Goal: Task Accomplishment & Management: Manage account settings

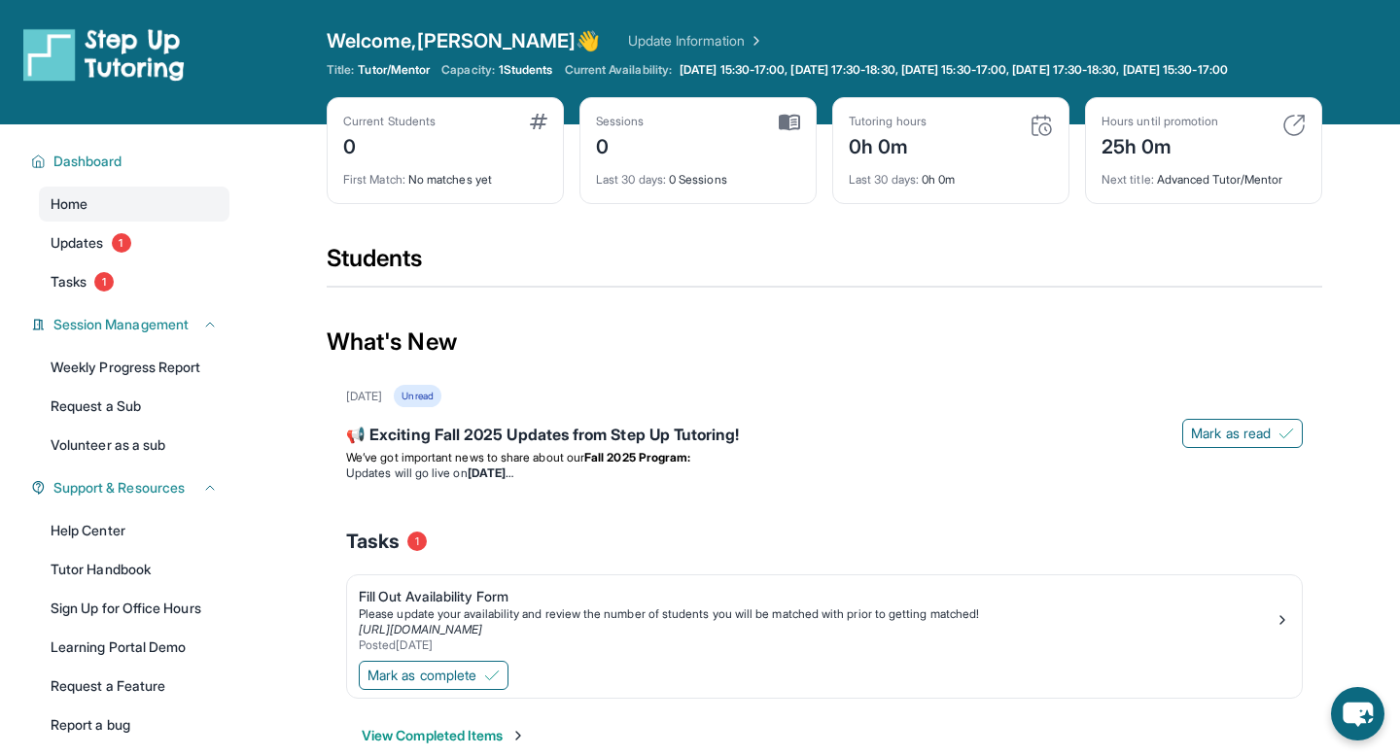
click at [82, 277] on div "Home Updates 1 Tasks 1" at bounding box center [134, 243] width 191 height 113
click at [78, 253] on span "Updates" at bounding box center [77, 242] width 53 height 19
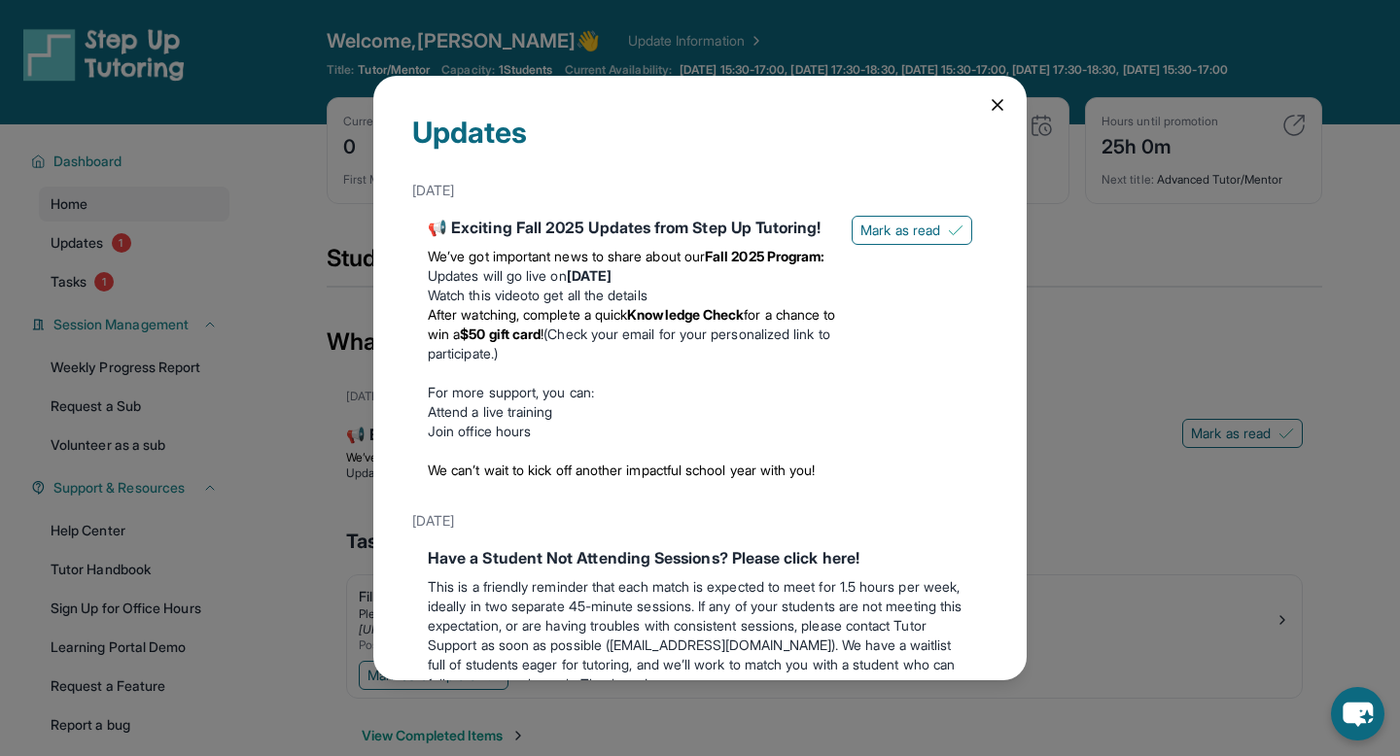
click at [997, 101] on icon at bounding box center [997, 104] width 19 height 19
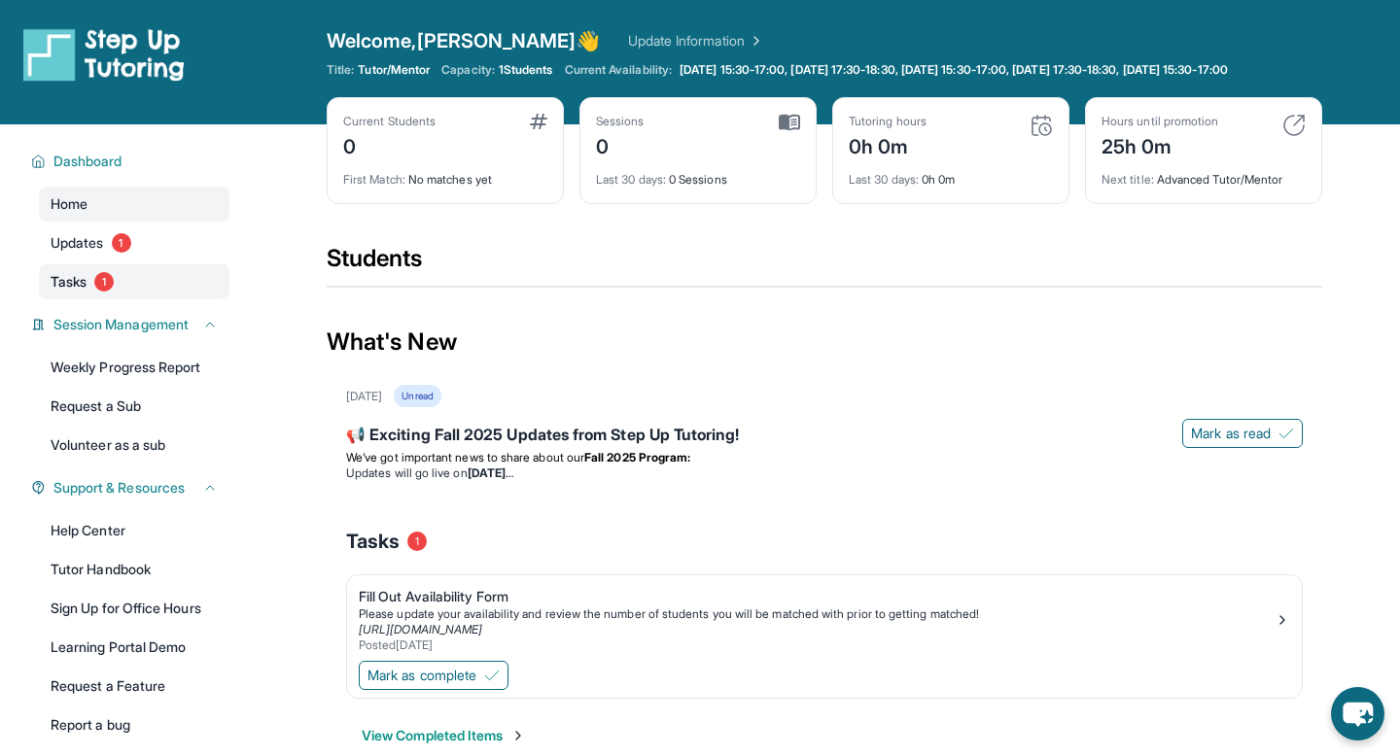
click at [95, 299] on link "Tasks 1" at bounding box center [134, 281] width 191 height 35
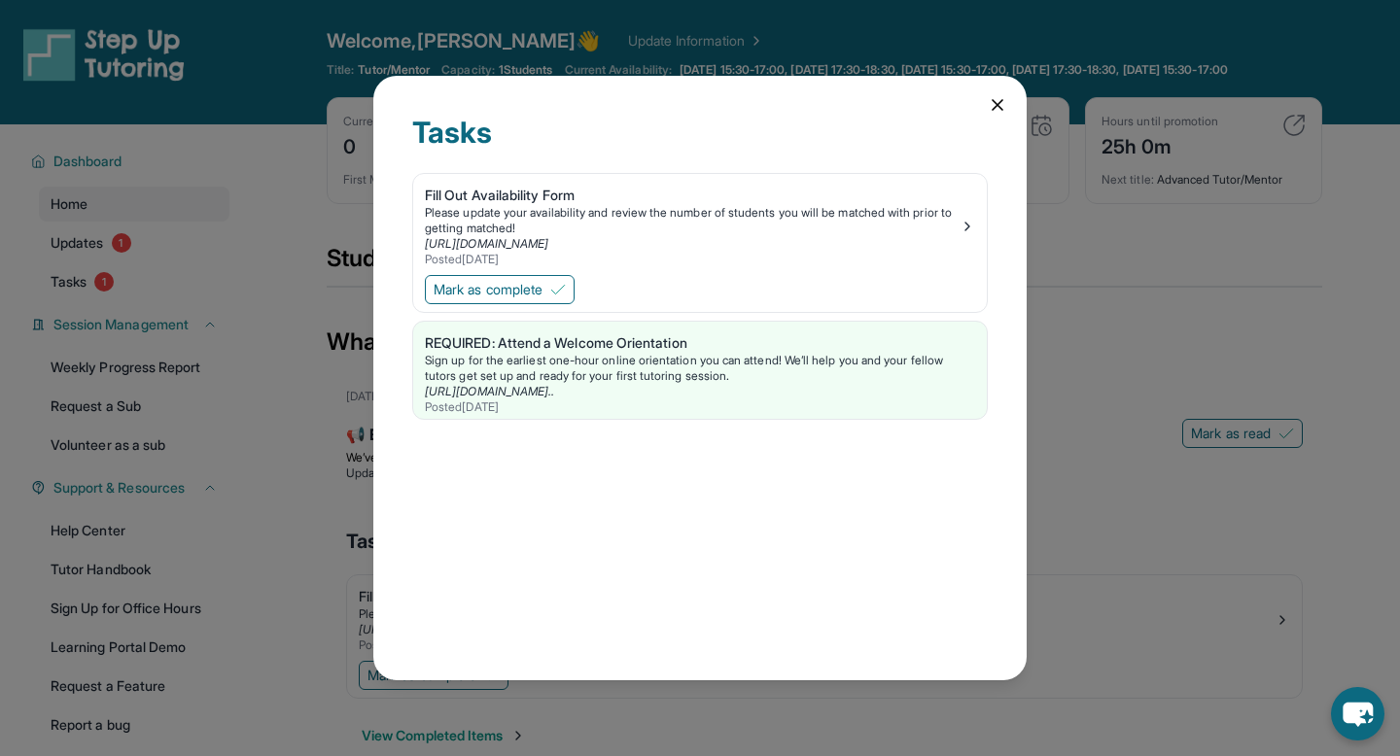
click at [991, 108] on icon at bounding box center [997, 104] width 19 height 19
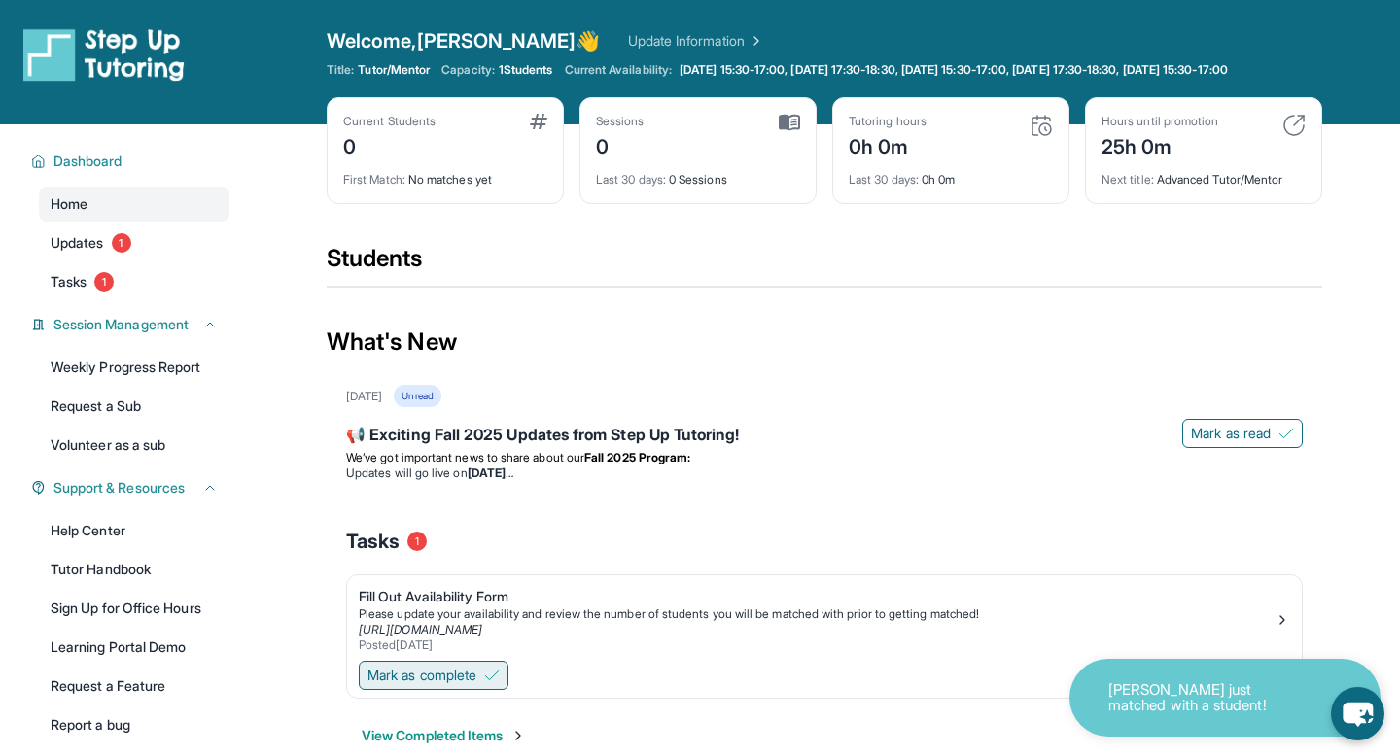
click at [452, 685] on span "Mark as complete" at bounding box center [421, 675] width 109 height 19
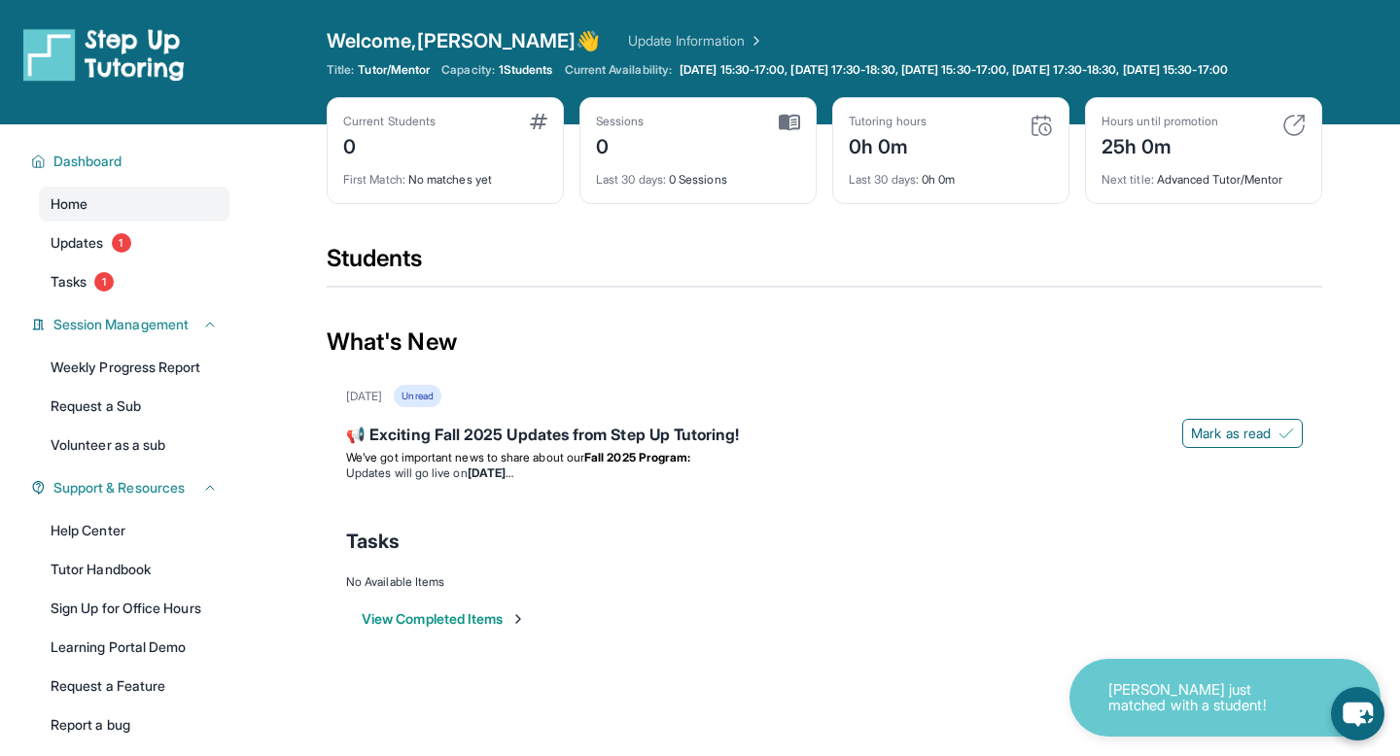
click at [715, 188] on div "Last 30 days : 0 Sessions" at bounding box center [698, 173] width 204 height 27
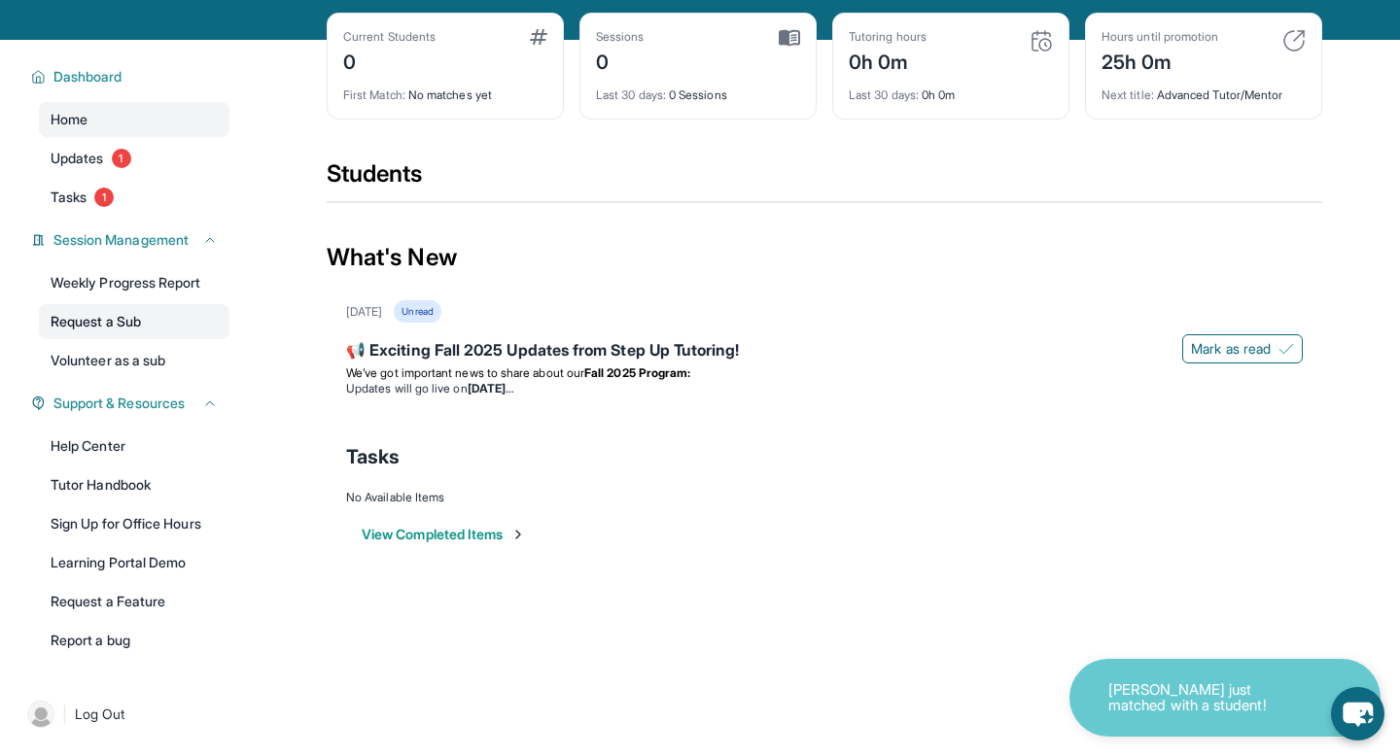
scroll to position [140, 0]
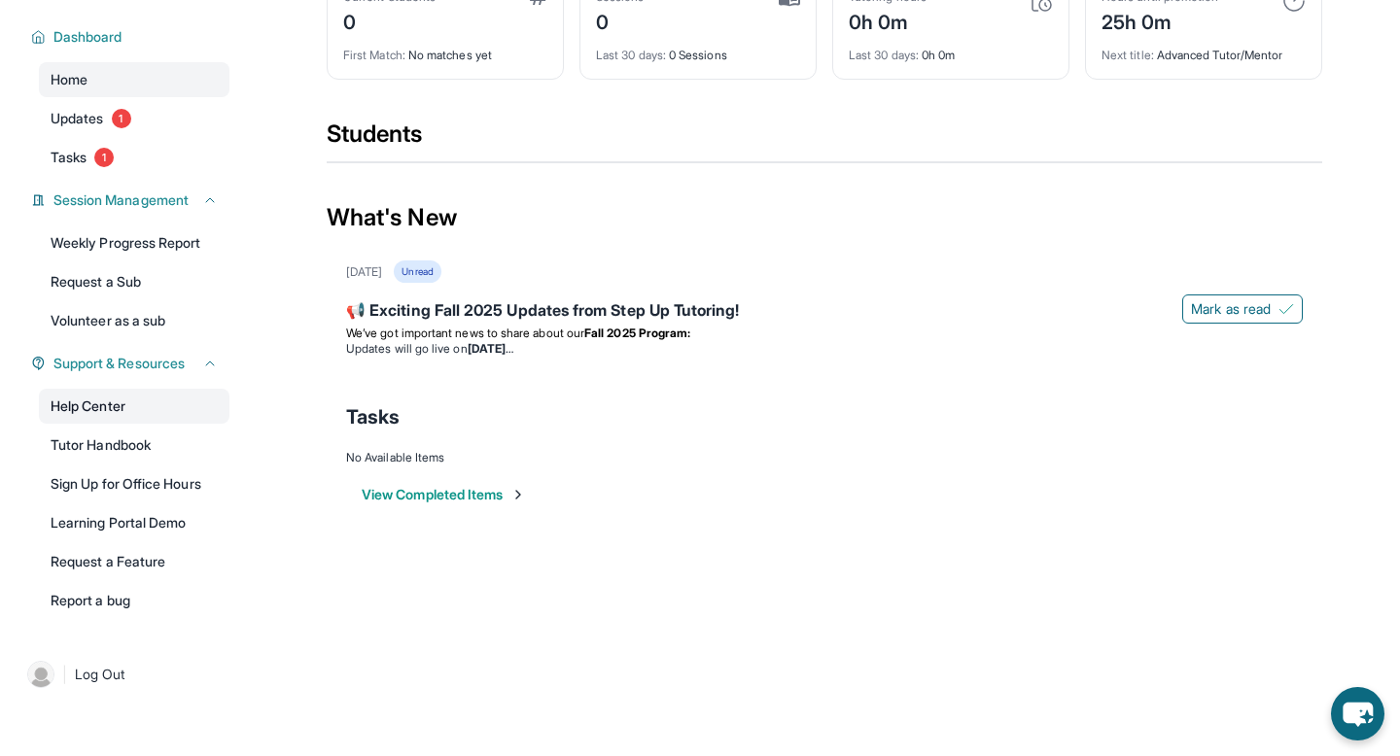
click at [105, 409] on link "Help Center" at bounding box center [134, 406] width 191 height 35
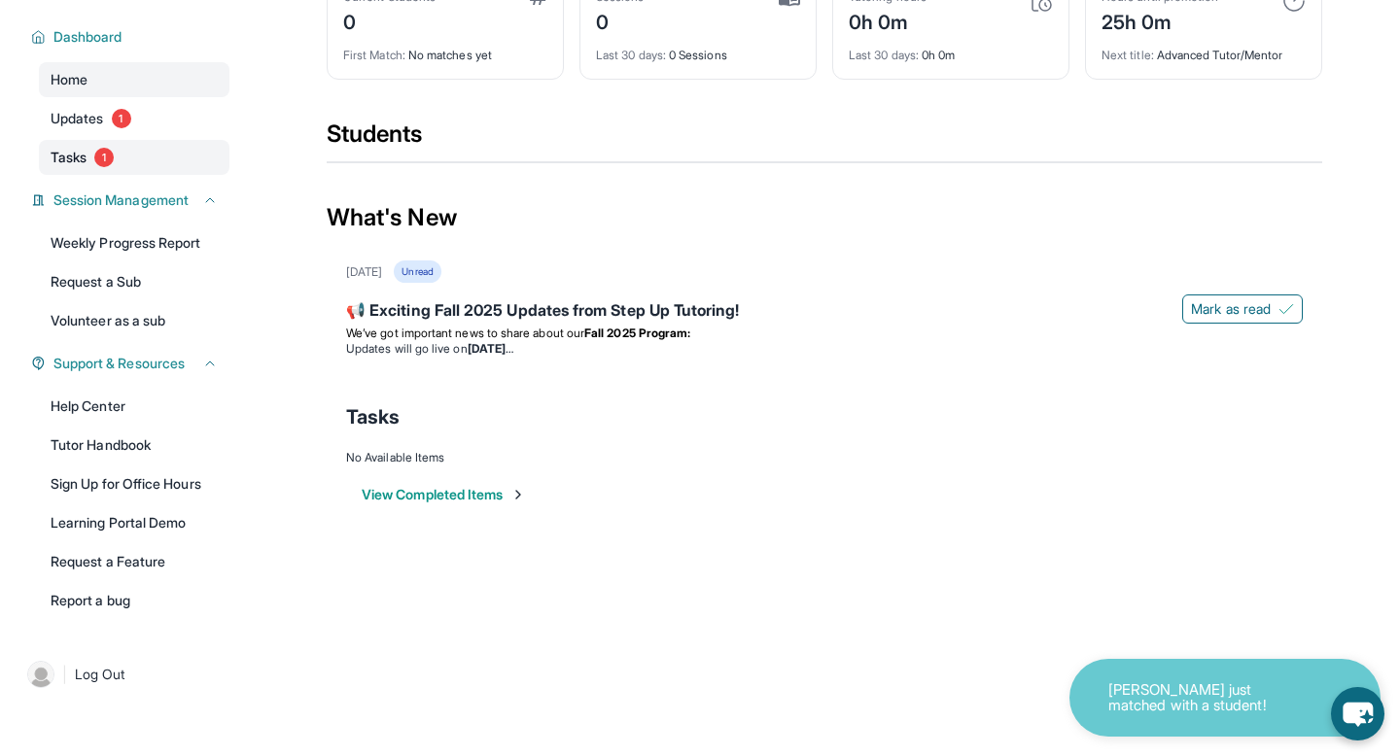
click at [149, 156] on link "Tasks 1" at bounding box center [134, 157] width 191 height 35
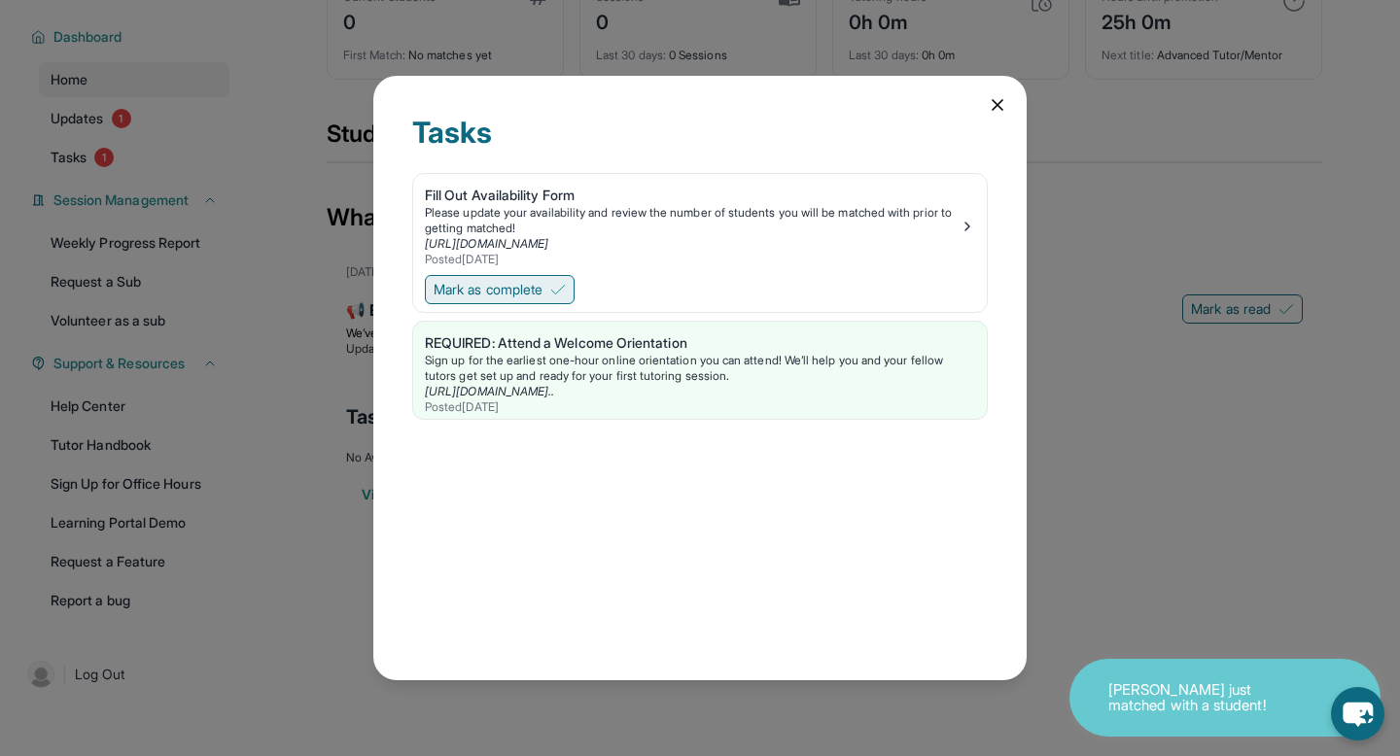
click at [510, 297] on span "Mark as complete" at bounding box center [488, 289] width 109 height 19
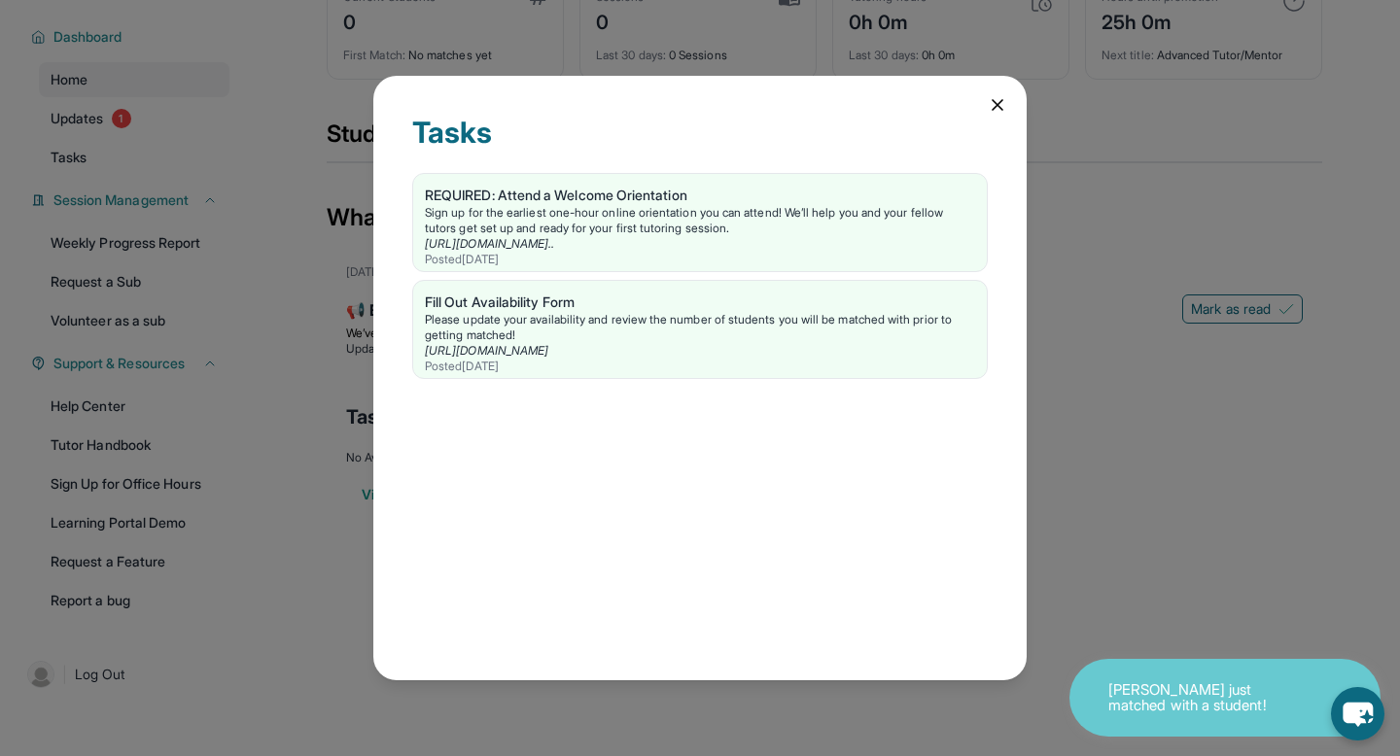
click at [149, 149] on div "Tasks REQUIRED: Attend a Welcome Orientation Sign up for the earliest one-hour …" at bounding box center [700, 378] width 1400 height 756
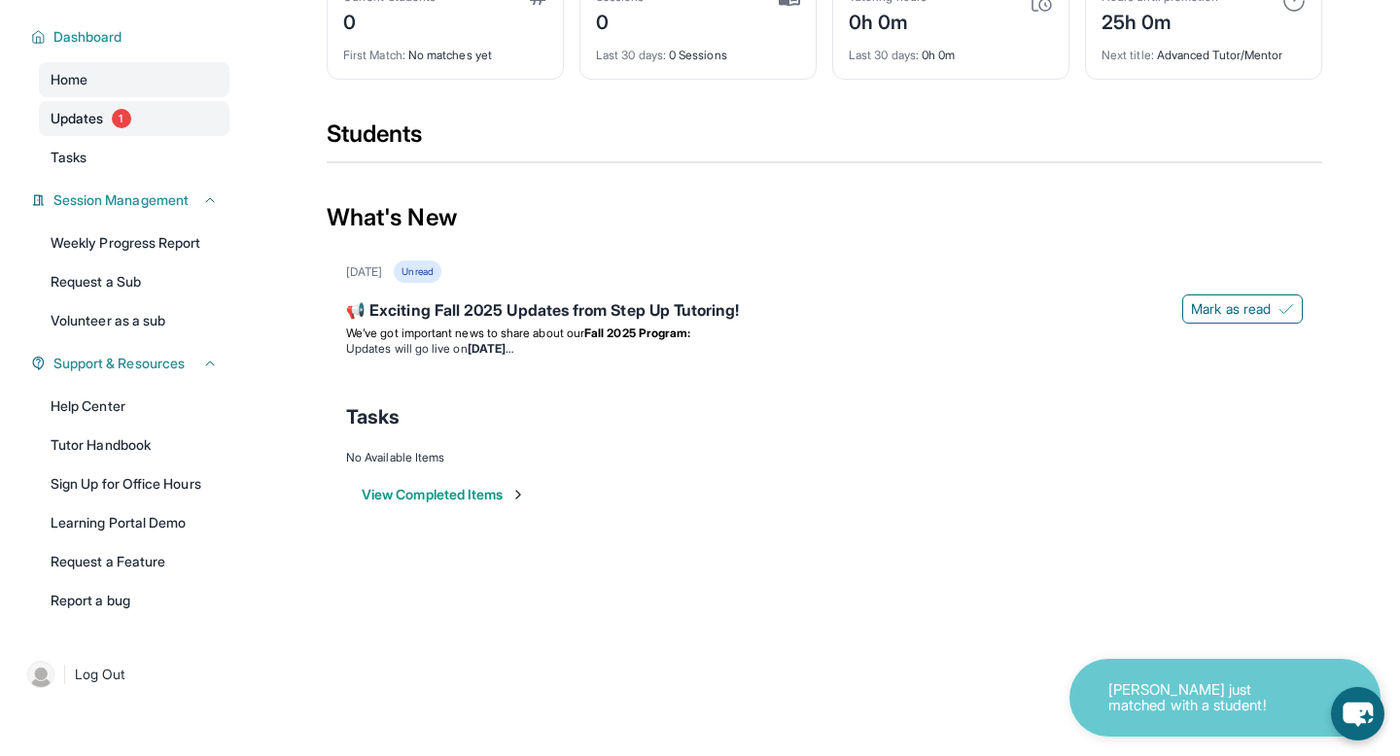
click at [160, 133] on link "Updates 1" at bounding box center [134, 118] width 191 height 35
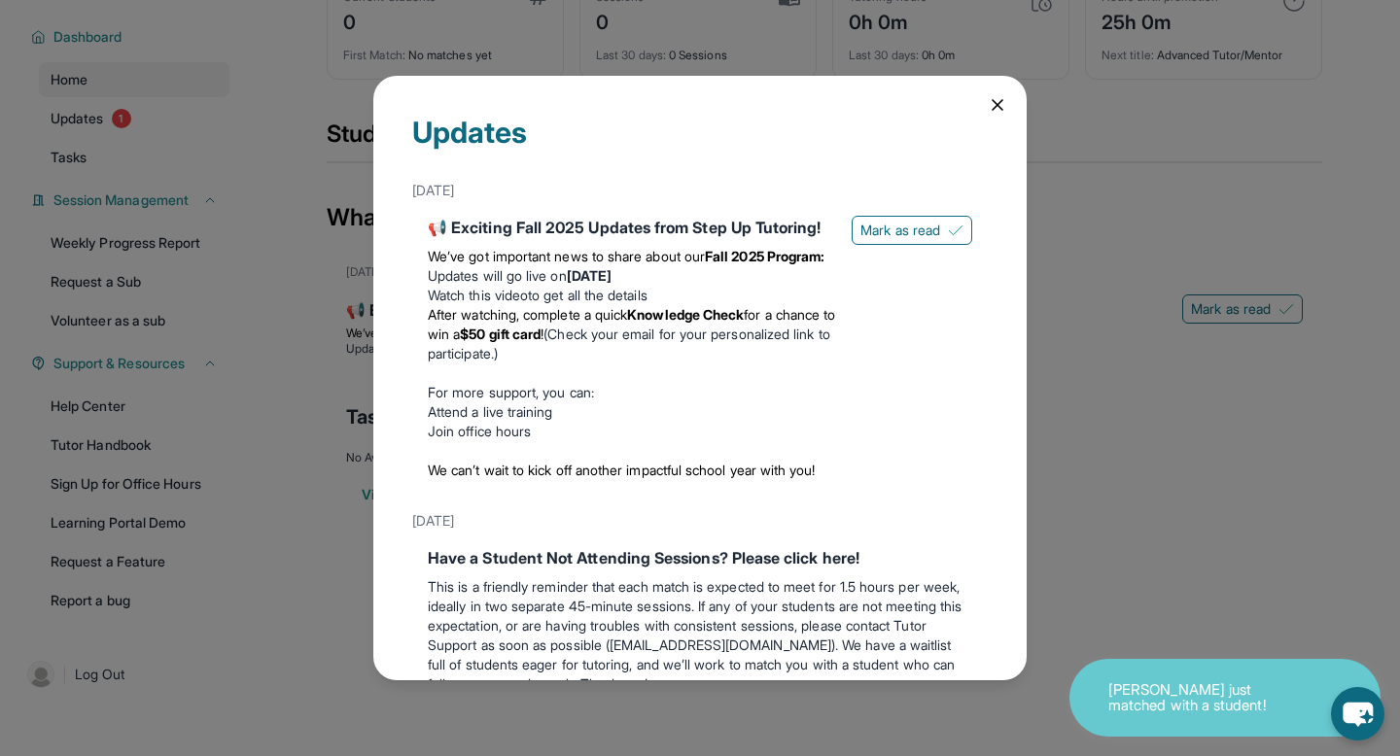
click at [701, 305] on li "Watch this video to get all the details" at bounding box center [632, 295] width 408 height 19
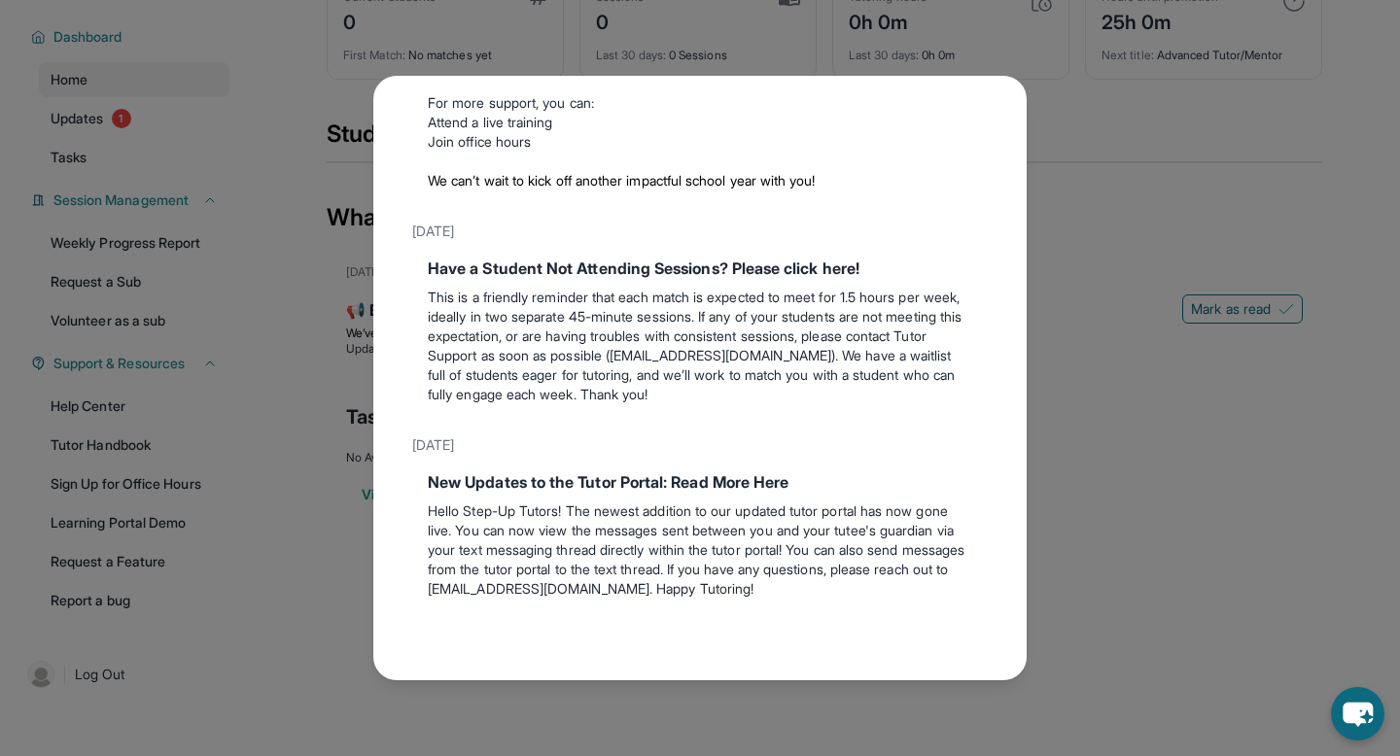
scroll to position [0, 0]
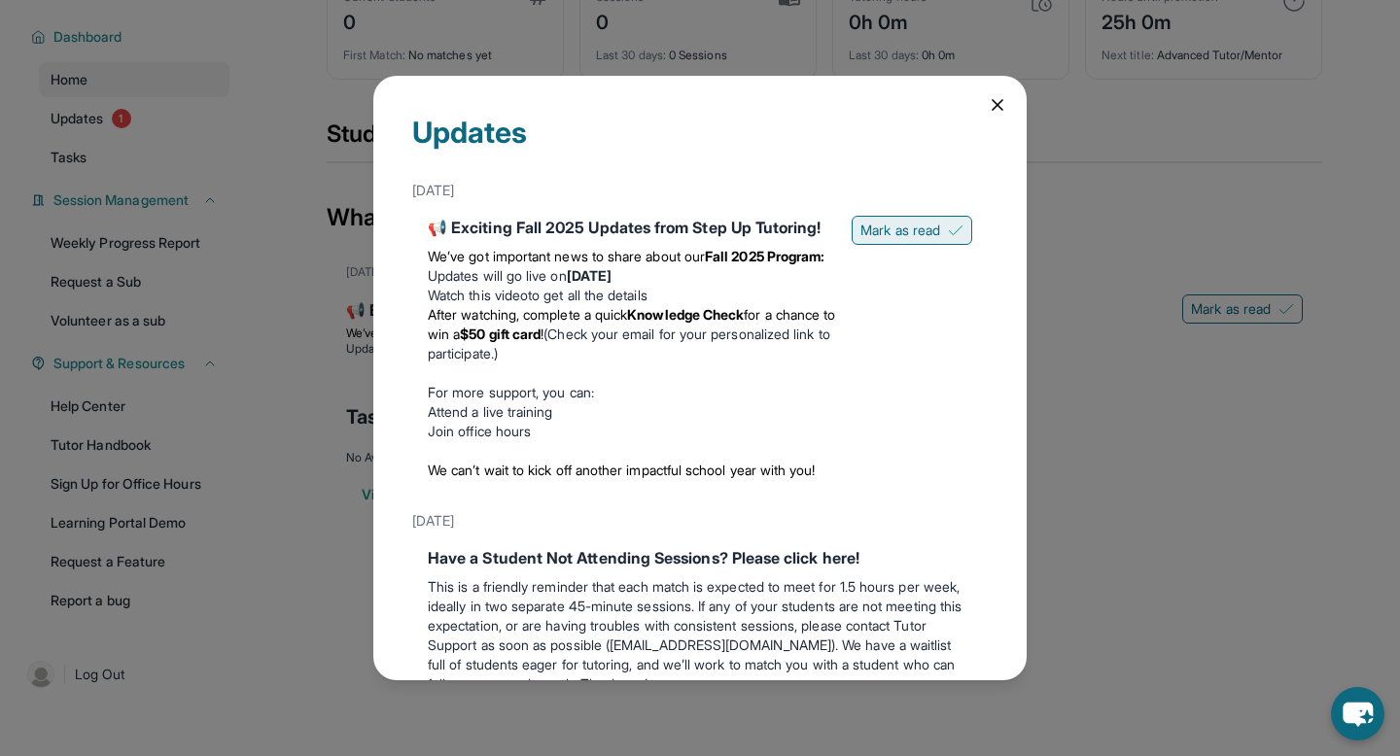
click at [940, 232] on button "Mark as read" at bounding box center [911, 230] width 121 height 29
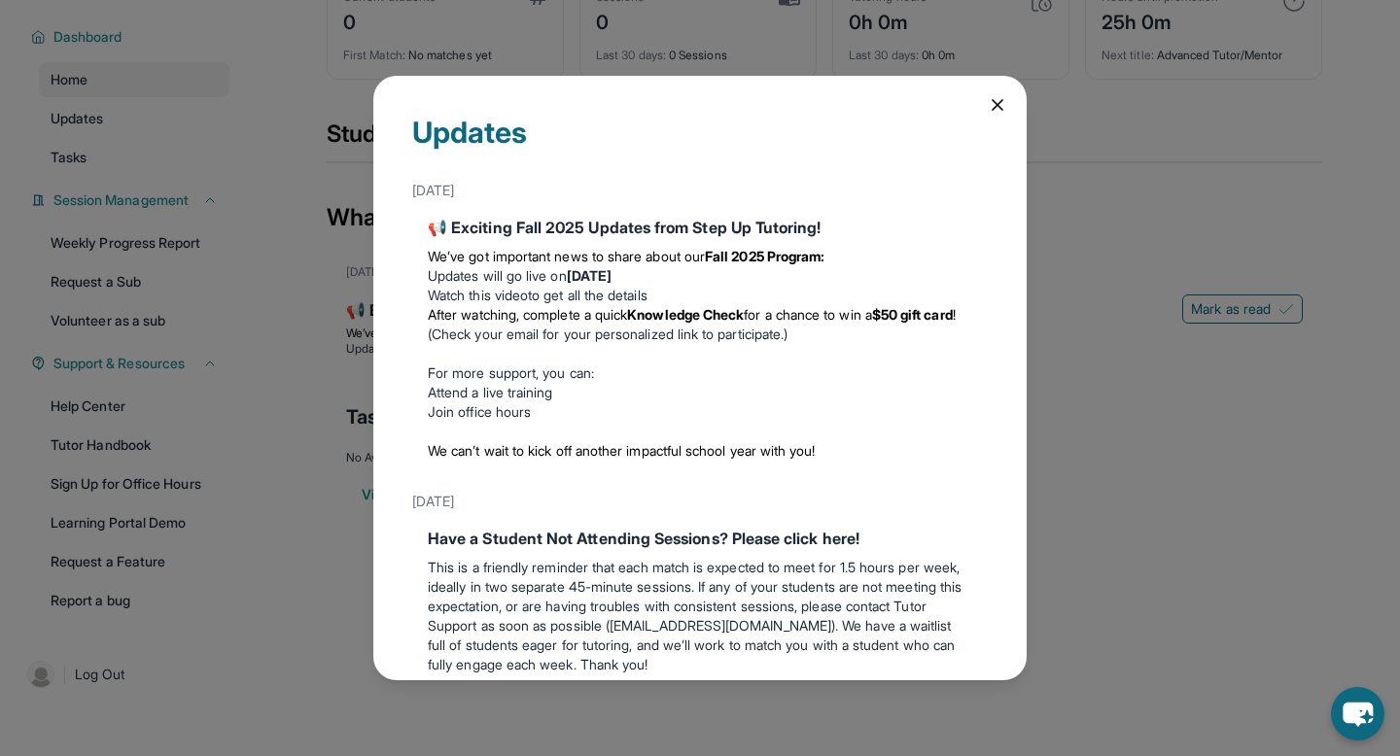
click at [992, 117] on div "Updates [DATE] 📢 Exciting Fall 2025 Updates from Step Up Tutoring! We’ve got im…" at bounding box center [699, 378] width 653 height 605
click at [989, 100] on icon at bounding box center [997, 104] width 19 height 19
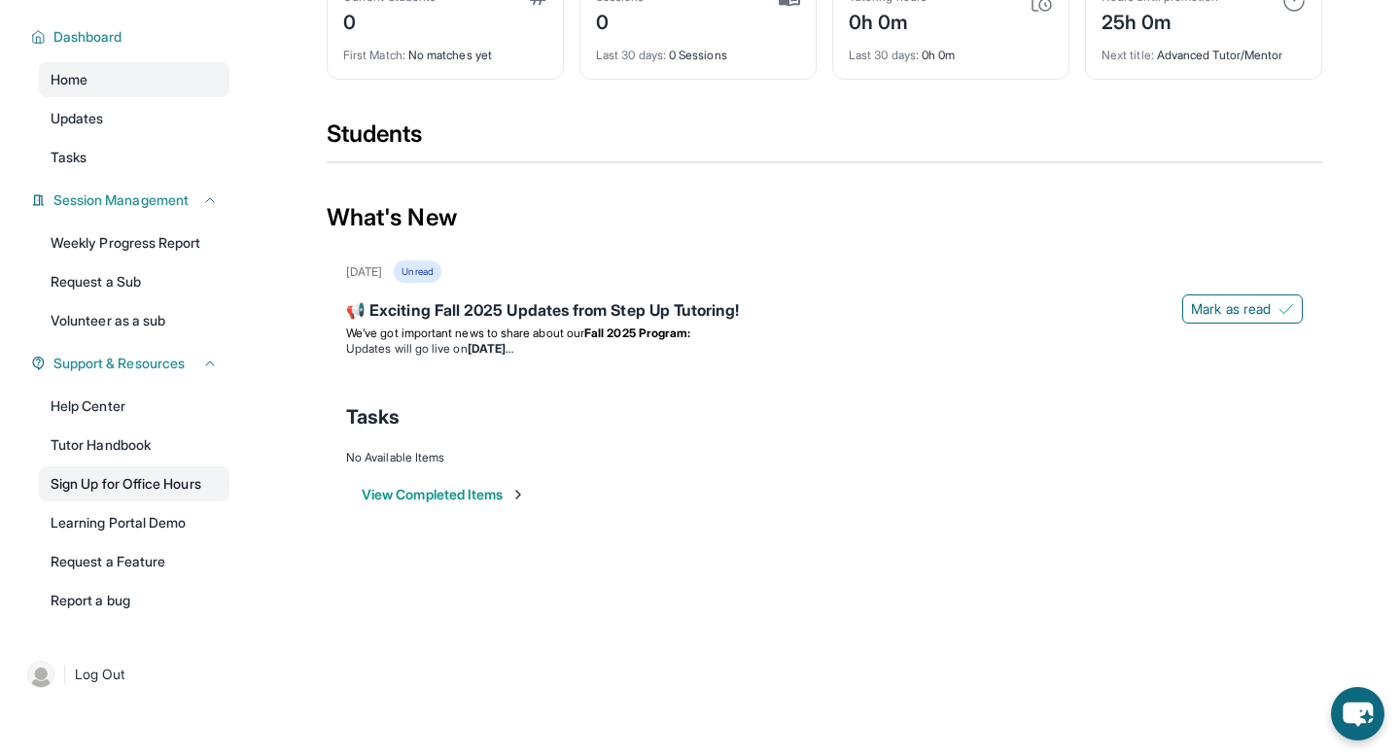
click at [130, 488] on link "Sign Up for Office Hours" at bounding box center [134, 484] width 191 height 35
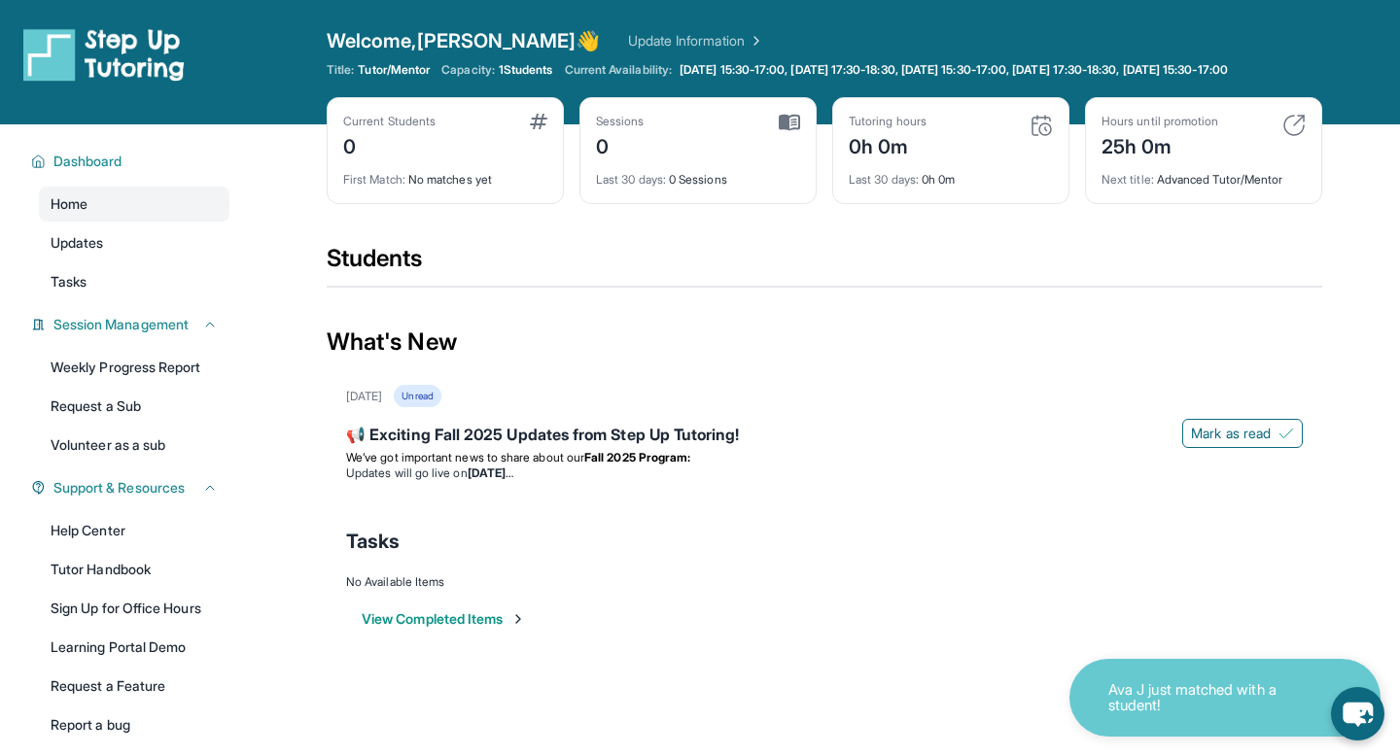
click at [416, 129] on div "Current Students" at bounding box center [389, 122] width 92 height 16
click at [538, 129] on img at bounding box center [538, 122] width 17 height 16
click at [523, 70] on span "1 Students" at bounding box center [526, 70] width 54 height 16
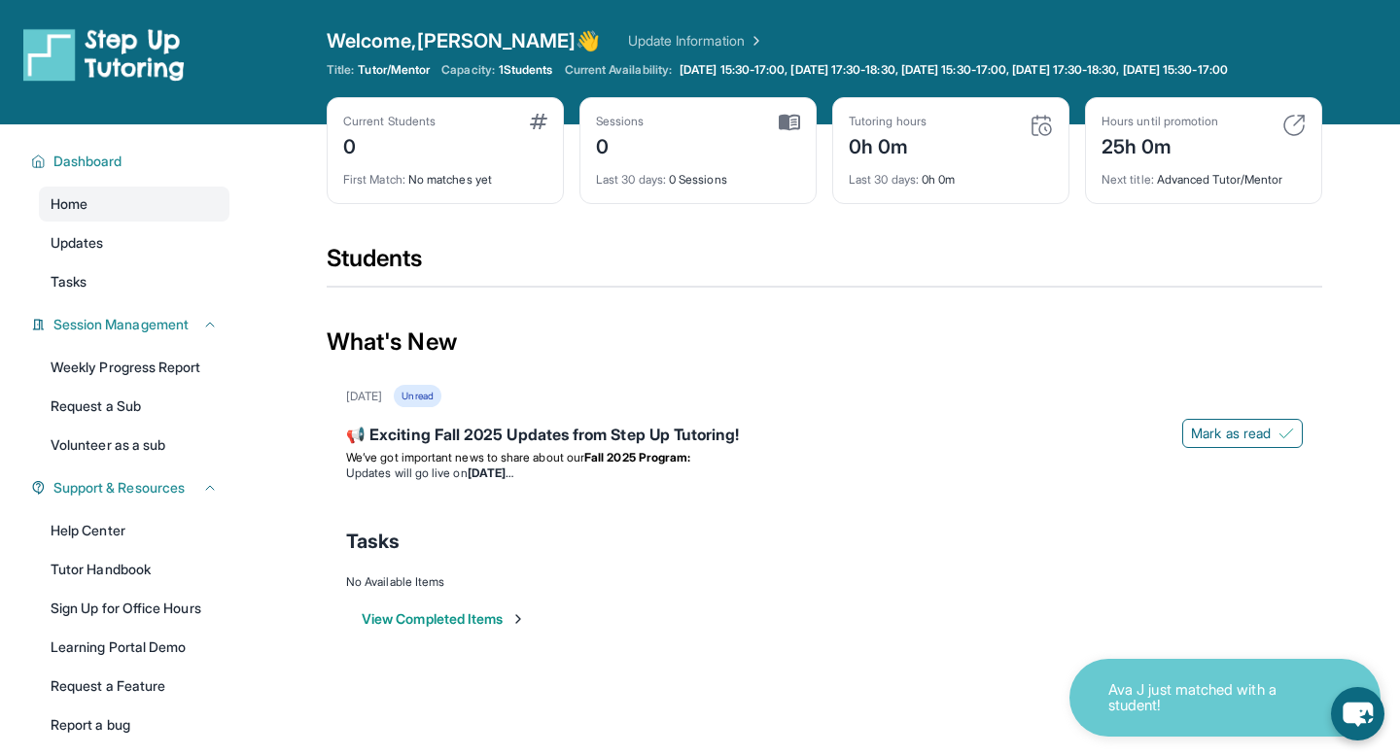
click at [519, 97] on div "Welcome, [PERSON_NAME] 👋 Update Information Title: Tutor/Mentor Capacity: 1 Stu…" at bounding box center [824, 62] width 995 height 70
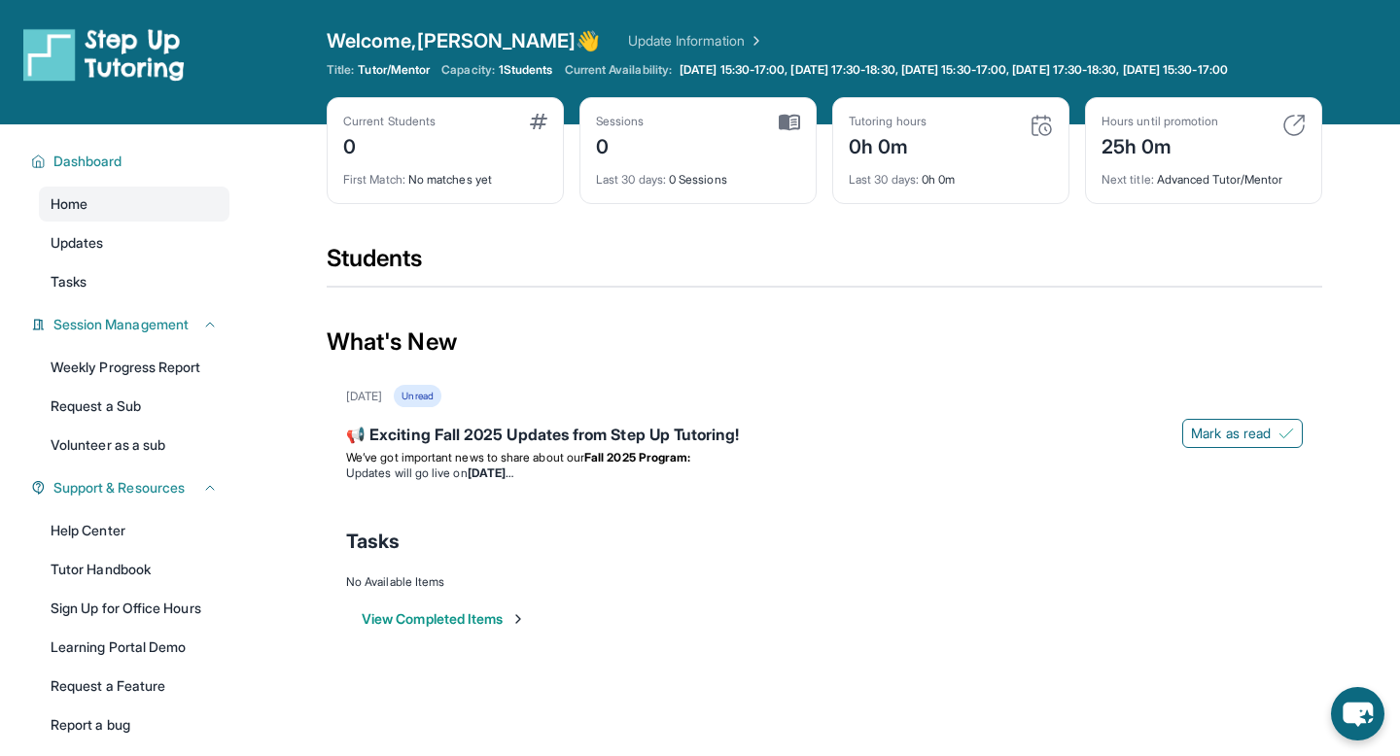
click at [649, 36] on link "Update Information" at bounding box center [696, 40] width 136 height 19
click at [107, 171] on span "Dashboard" at bounding box center [87, 161] width 69 height 19
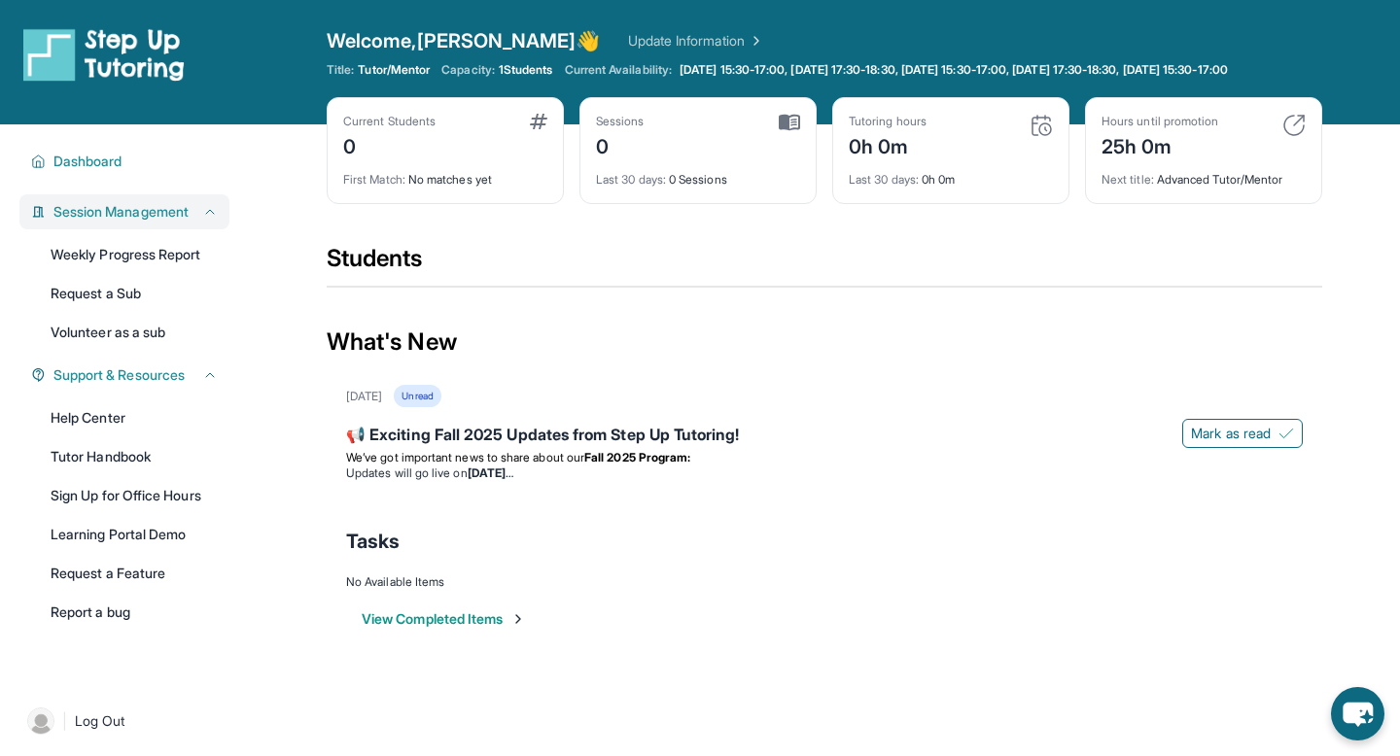
click at [110, 222] on span "Session Management" at bounding box center [120, 211] width 135 height 19
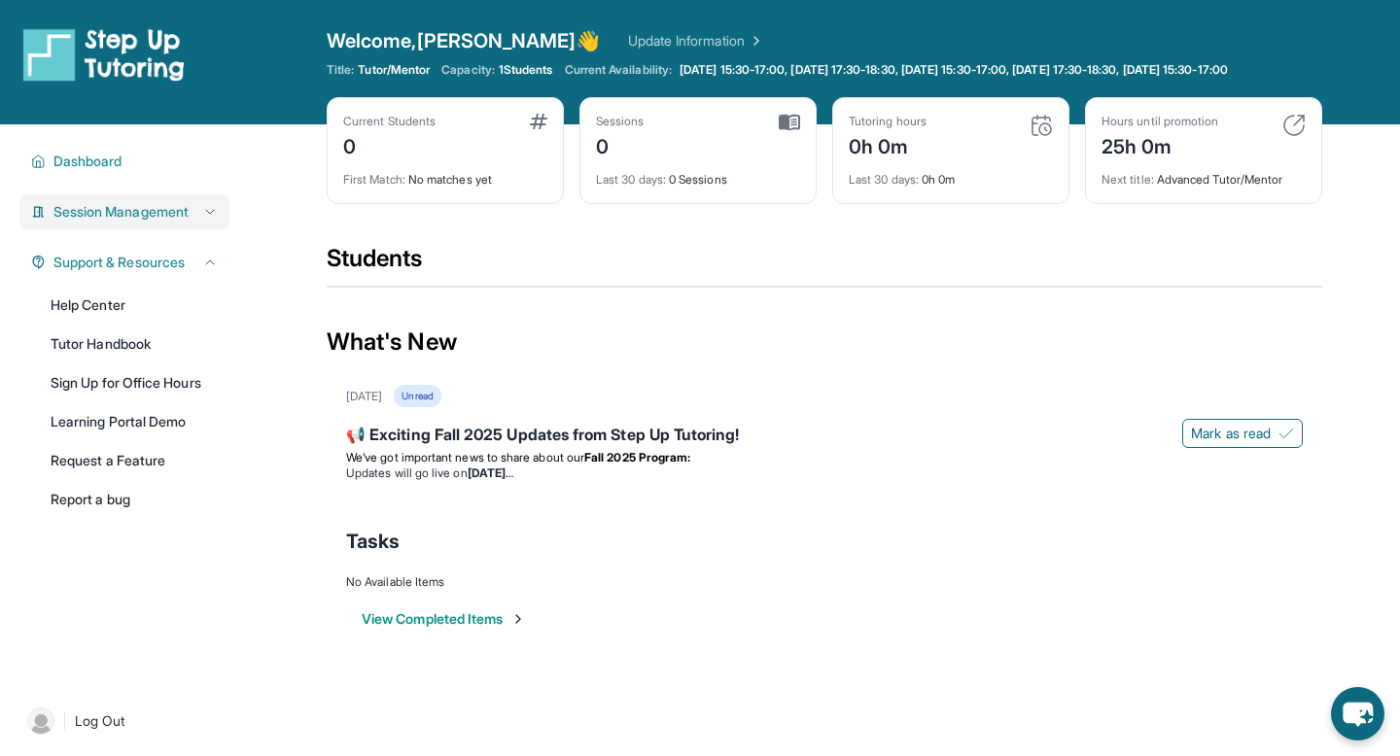
click at [111, 222] on span "Session Management" at bounding box center [120, 211] width 135 height 19
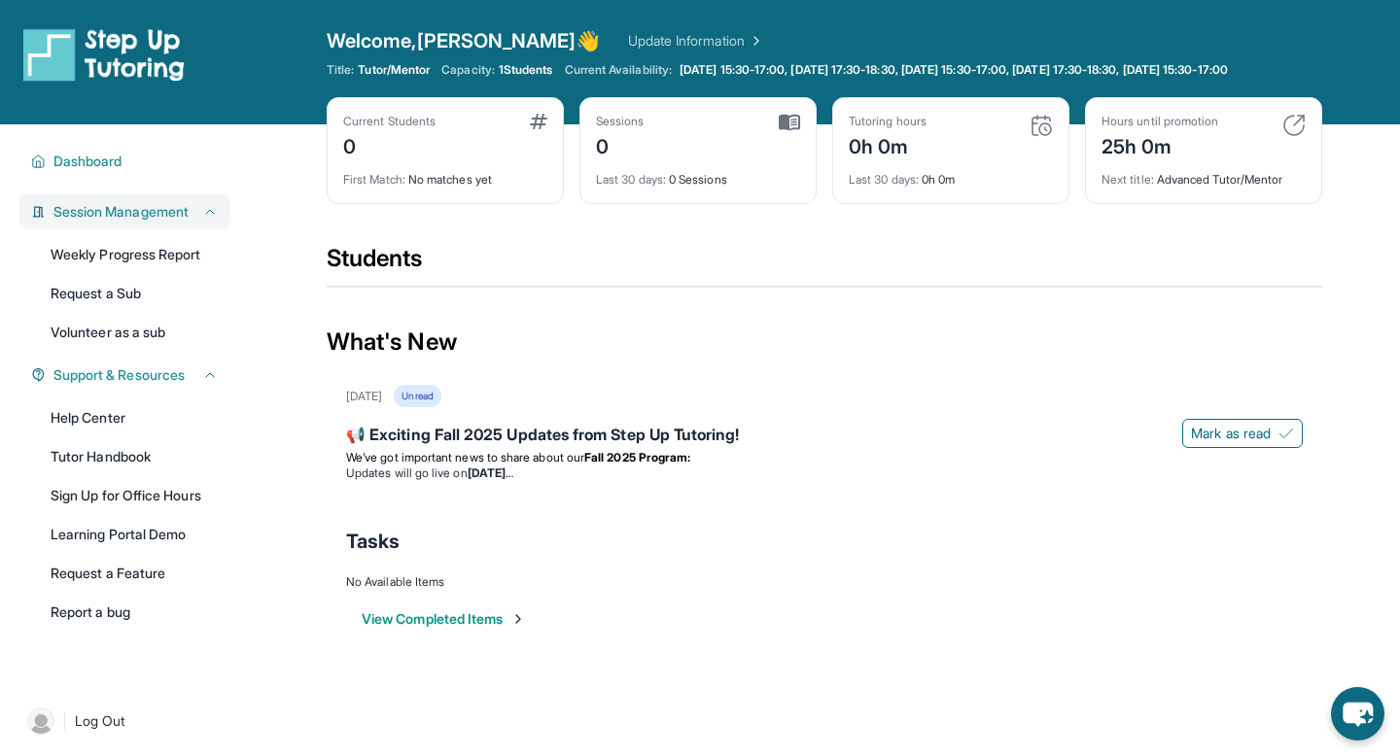
click at [112, 222] on span "Session Management" at bounding box center [120, 211] width 135 height 19
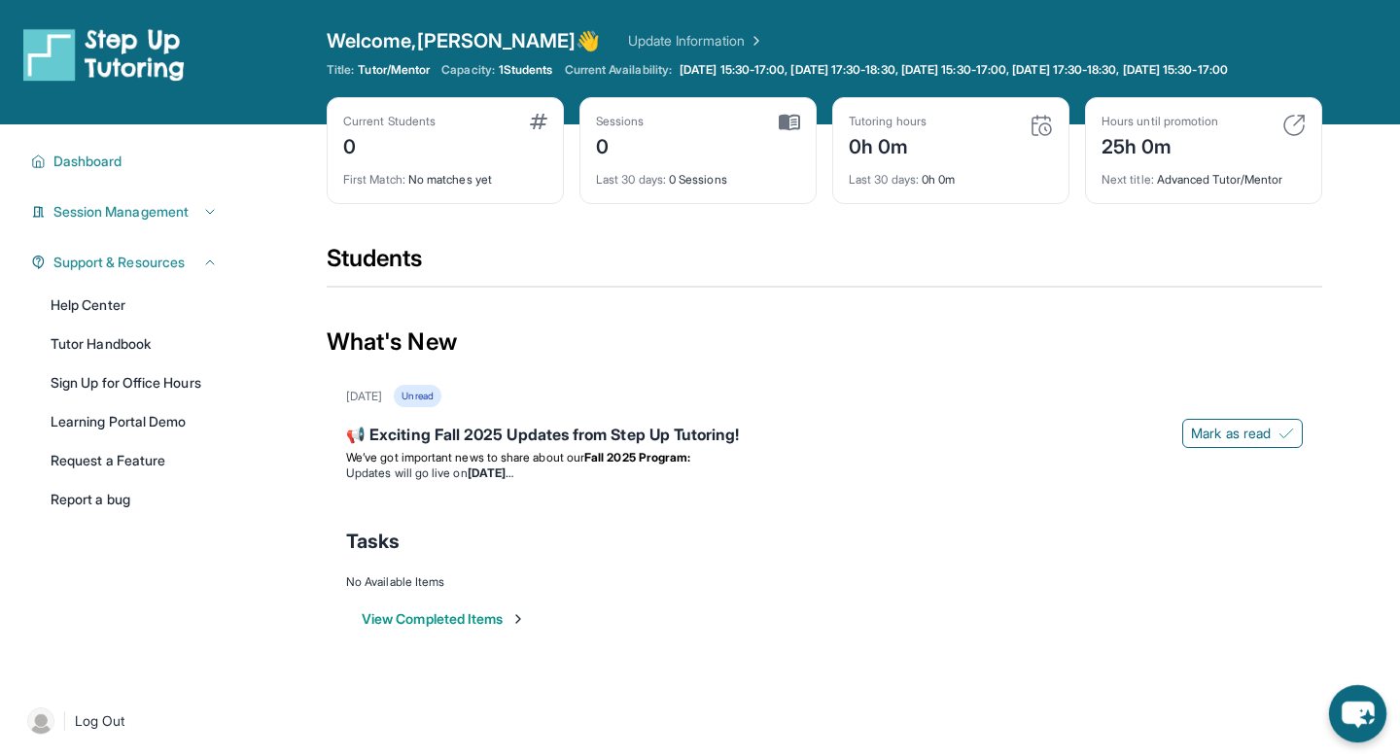
click at [1363, 737] on icon "chat-button" at bounding box center [1357, 713] width 57 height 57
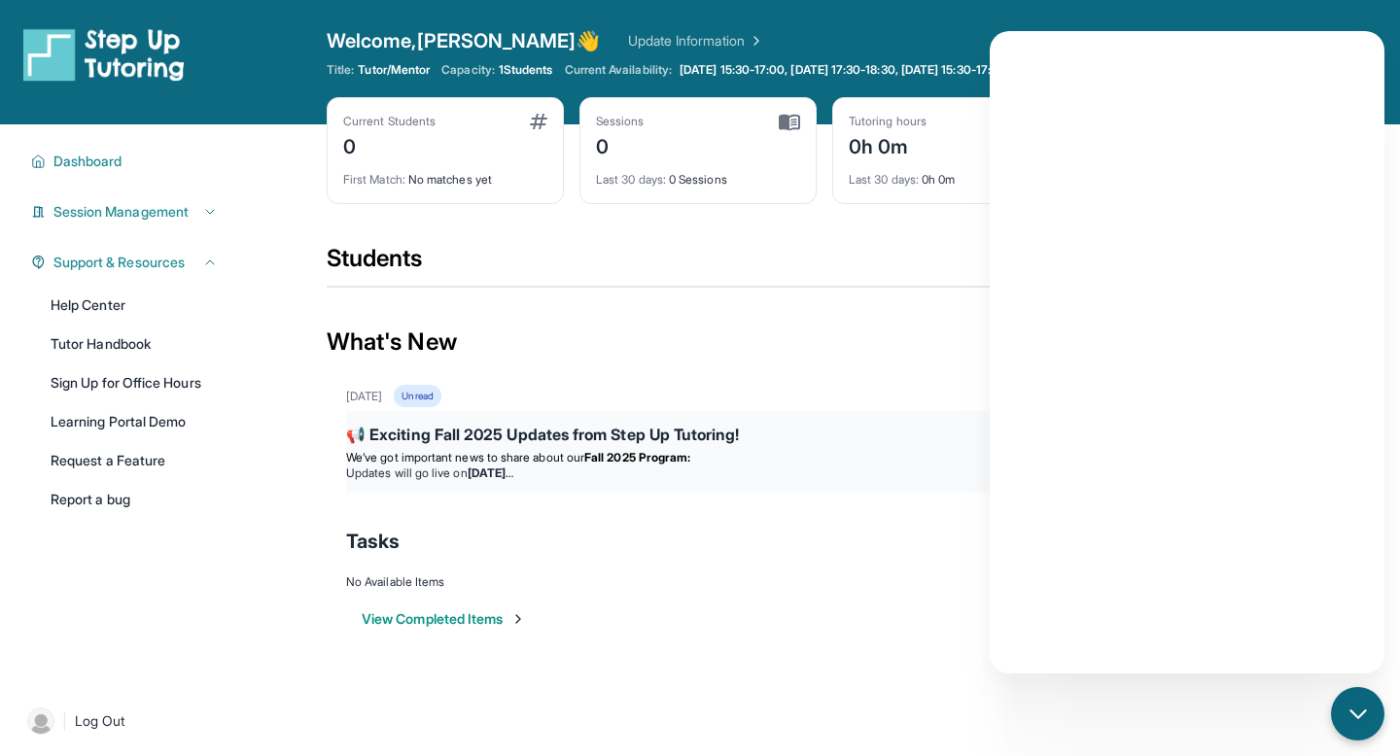
click at [827, 450] on div "📢 Exciting Fall 2025 Updates from Step Up Tutoring!" at bounding box center [824, 436] width 956 height 27
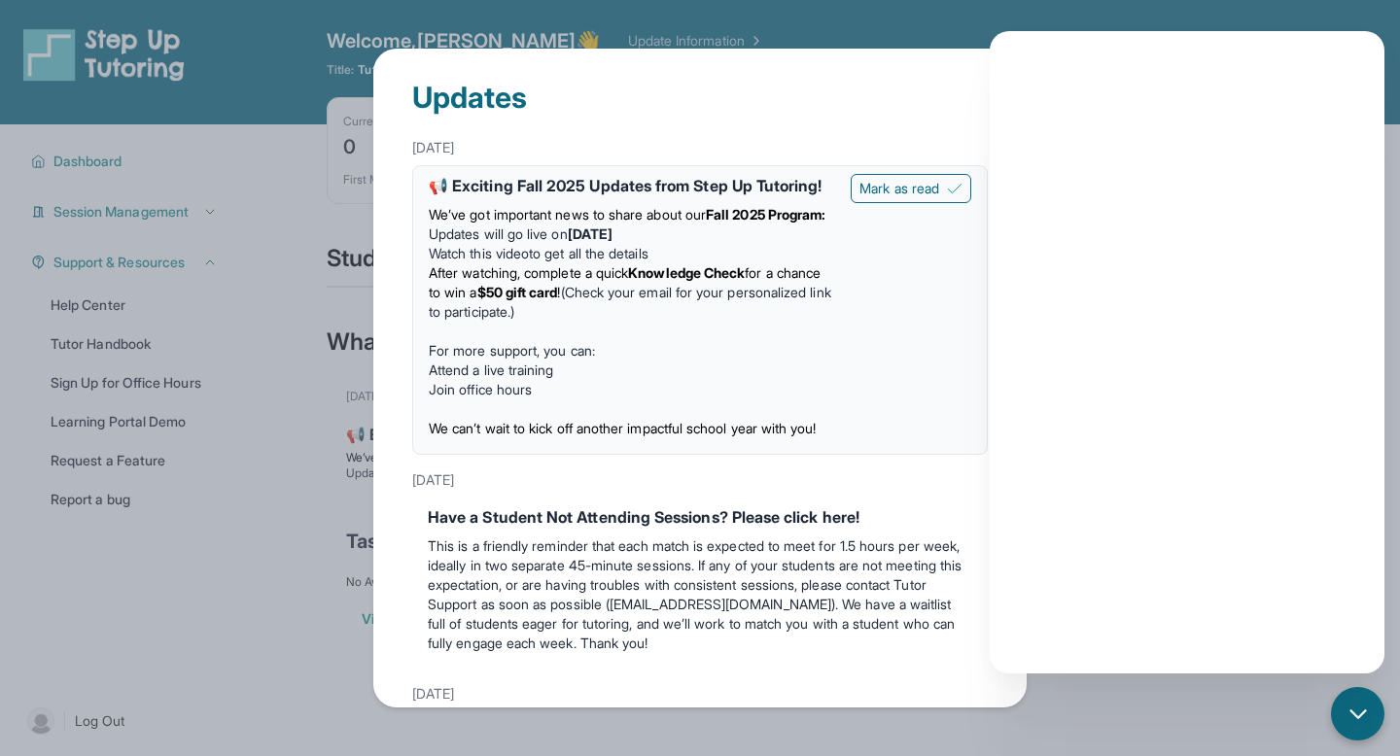
click at [955, 113] on div "Updates" at bounding box center [699, 90] width 575 height 82
click at [1260, 10] on div "Updates [DATE] 📢 Exciting Fall 2025 Updates from Step Up Tutoring! We’ve got im…" at bounding box center [700, 378] width 1400 height 756
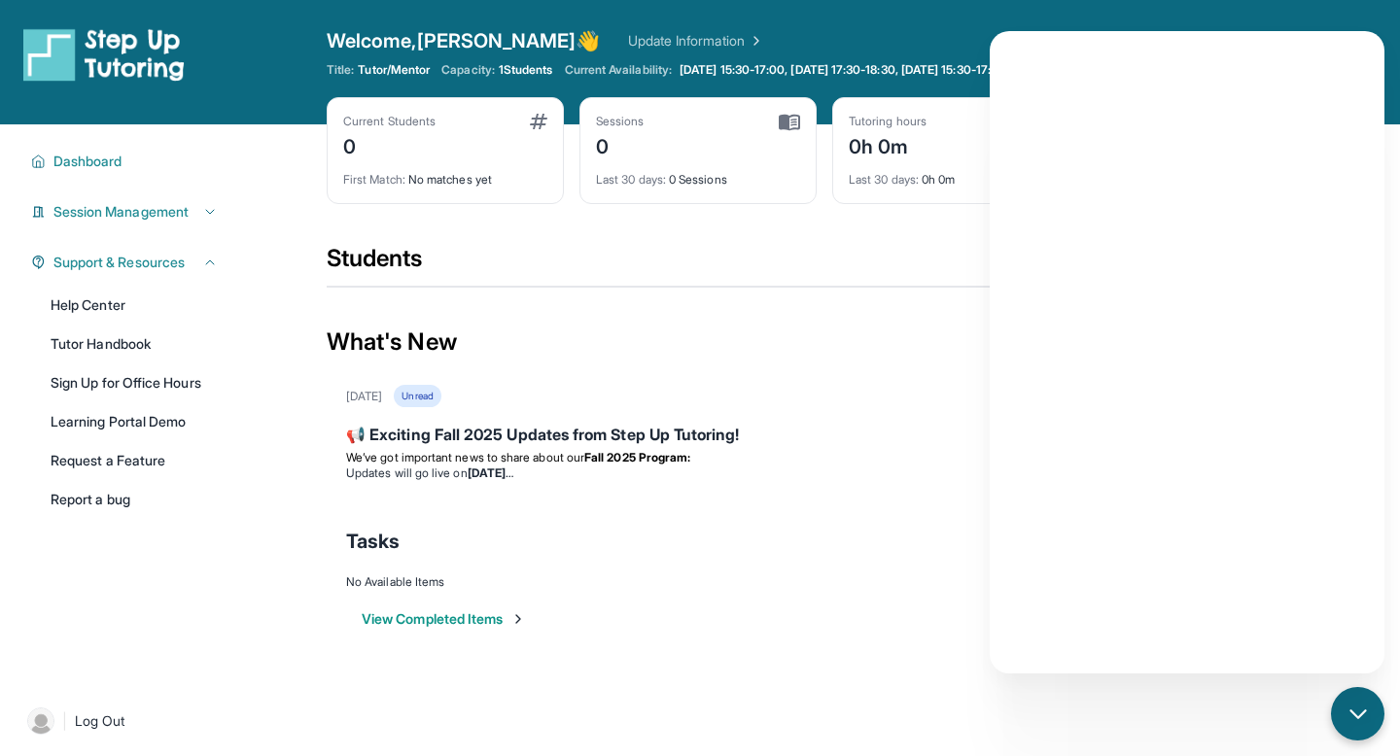
click at [584, 378] on div "What's New" at bounding box center [824, 342] width 995 height 86
click at [518, 450] on div "📢 Exciting Fall 2025 Updates from Step Up Tutoring!" at bounding box center [824, 436] width 956 height 27
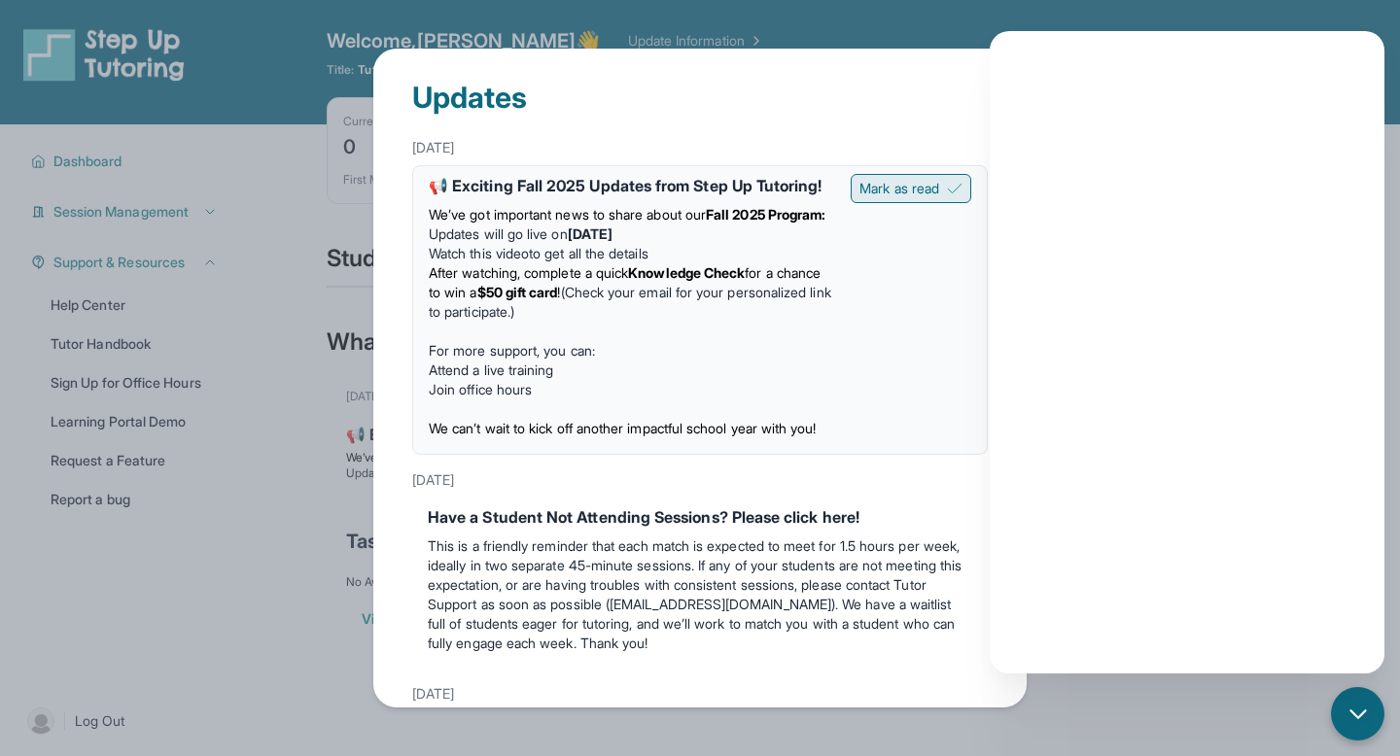
click at [878, 189] on span "Mark as read" at bounding box center [899, 188] width 80 height 19
